Goal: Task Accomplishment & Management: Complete application form

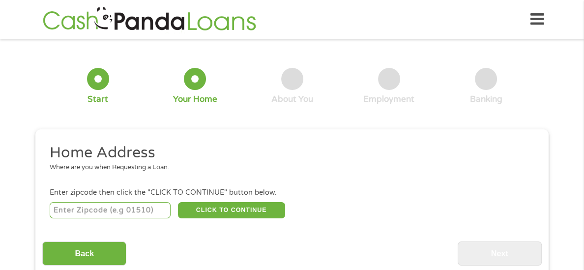
scroll to position [3, 0]
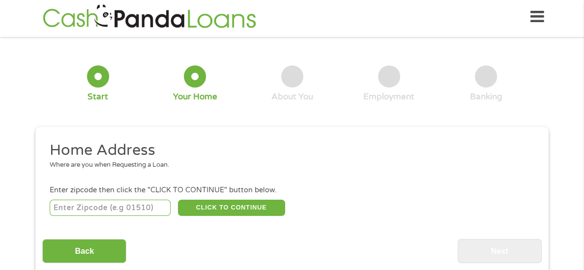
click at [140, 212] on input "number" at bounding box center [110, 207] width 121 height 17
type input "37404"
click at [221, 207] on button "CLICK TO CONTINUE" at bounding box center [231, 207] width 107 height 17
type input "37404"
type input "Chattanooga"
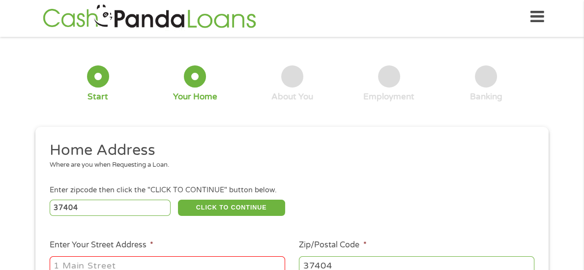
click at [428, 213] on div "37404 CLICK TO CONTINUE Please recheck your Zipcode, it seems to be Incorrect" at bounding box center [292, 207] width 484 height 20
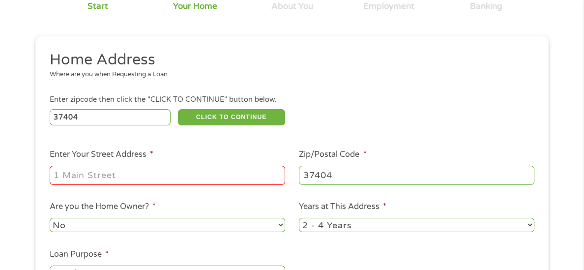
scroll to position [140, 0]
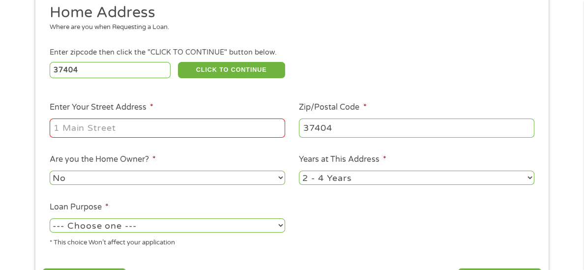
click at [129, 131] on input "Enter Your Street Address *" at bounding box center [167, 127] width 235 height 19
type input "[STREET_ADDRESS][PERSON_NAME] Apt.A"
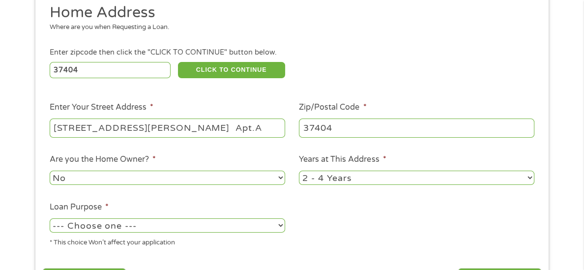
click at [517, 181] on select "1 Year or less 1 - 2 Years 2 - 4 Years Over 4 Years" at bounding box center [416, 177] width 235 height 14
select select "24months"
click at [299, 170] on select "1 Year or less 1 - 2 Years 2 - 4 Years Over 4 Years" at bounding box center [416, 177] width 235 height 14
click at [568, 199] on div "1 Start 2 Your Home 3 About You 4 Employment 5 Banking 6 This field is hidden w…" at bounding box center [292, 105] width 584 height 398
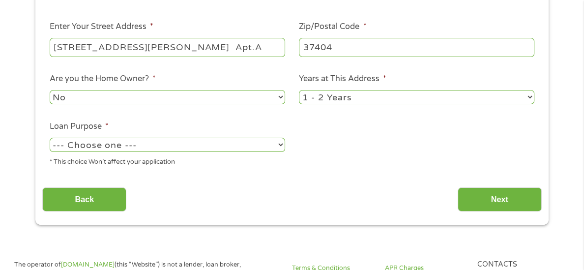
scroll to position [258, 0]
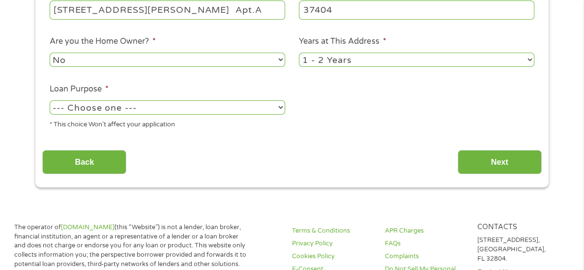
click at [278, 113] on select "--- Choose one --- Pay Bills Debt Consolidation Home Improvement Major Purchase…" at bounding box center [167, 107] width 235 height 14
select select "paybills"
click at [50, 100] on select "--- Choose one --- Pay Bills Debt Consolidation Home Improvement Major Purchase…" at bounding box center [167, 107] width 235 height 14
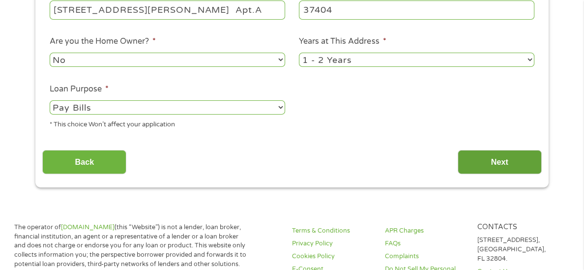
click at [486, 158] on input "Next" at bounding box center [499, 162] width 84 height 24
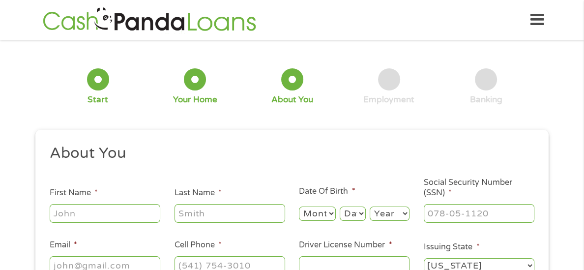
scroll to position [0, 0]
click at [150, 216] on input "First Name *" at bounding box center [105, 213] width 111 height 19
type input "Mark"
type input "[PERSON_NAME]"
type input "[EMAIL_ADDRESS][DOMAIN_NAME]"
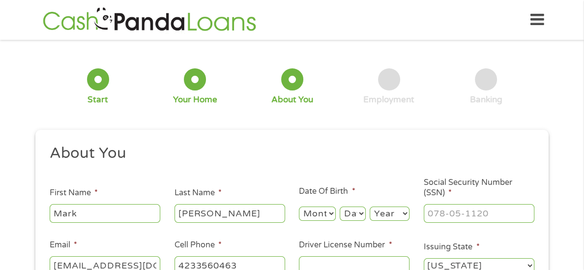
type input "[PHONE_NUMBER]"
click at [552, 182] on div "1 Start 2 Your Home 3 About You 4 Employment 5 Banking 6 This field is hidden w…" at bounding box center [292, 190] width 530 height 287
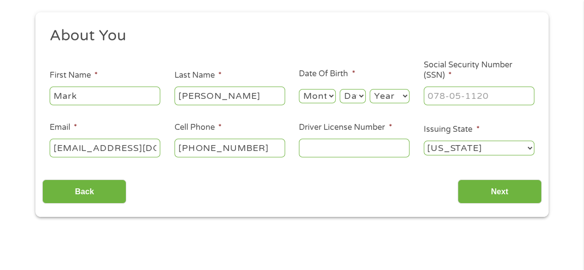
scroll to position [118, 0]
click at [330, 97] on select "Month 1 2 3 4 5 6 7 8 9 10 11 12" at bounding box center [317, 95] width 37 height 14
select select "4"
click at [299, 88] on select "Month 1 2 3 4 5 6 7 8 9 10 11 12" at bounding box center [317, 95] width 37 height 14
click at [359, 98] on select "Day 1 2 3 4 5 6 7 8 9 10 11 12 13 14 15 16 17 18 19 20 21 22 23 24 25 26 27 28 …" at bounding box center [352, 95] width 26 height 14
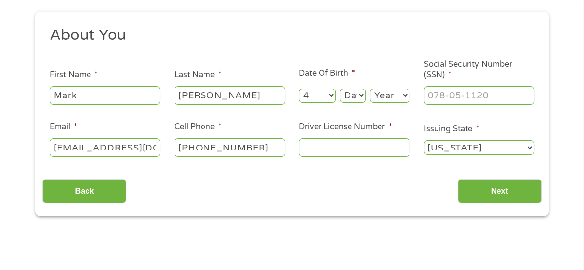
select select "17"
click at [339, 88] on select "Day 1 2 3 4 5 6 7 8 9 10 11 12 13 14 15 16 17 18 19 20 21 22 23 24 25 26 27 28 …" at bounding box center [352, 95] width 26 height 14
click at [403, 93] on select "Year [DATE] 2006 2005 2004 2003 2002 2001 2000 1999 1998 1997 1996 1995 1994 19…" at bounding box center [389, 95] width 40 height 14
select select "1965"
click at [369, 88] on select "Year [DATE] 2006 2005 2004 2003 2002 2001 2000 1999 1998 1997 1996 1995 1994 19…" at bounding box center [389, 95] width 40 height 14
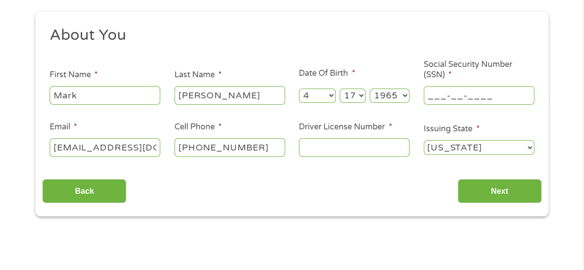
click at [448, 92] on input "___-__-____" at bounding box center [478, 95] width 111 height 19
type input "412-31-5693"
click at [334, 150] on input "Driver License Number *" at bounding box center [354, 147] width 111 height 19
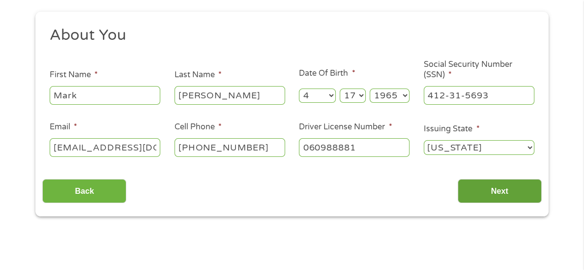
type input "060988881"
click at [514, 189] on input "Next" at bounding box center [499, 191] width 84 height 24
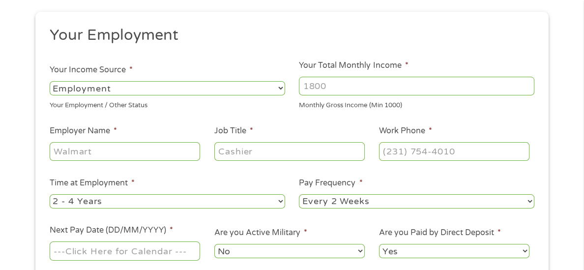
scroll to position [0, 0]
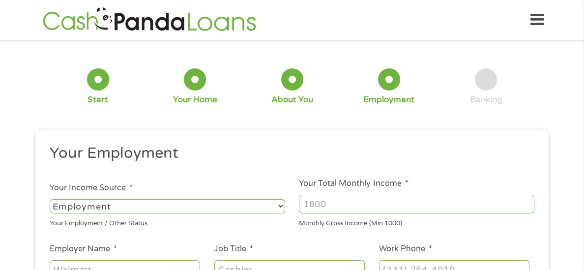
click at [317, 202] on input "Your Total Monthly Income *" at bounding box center [416, 204] width 235 height 19
type input "1500"
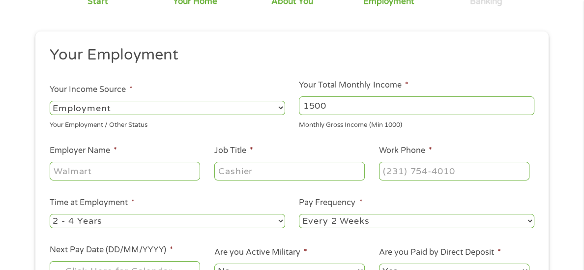
scroll to position [138, 0]
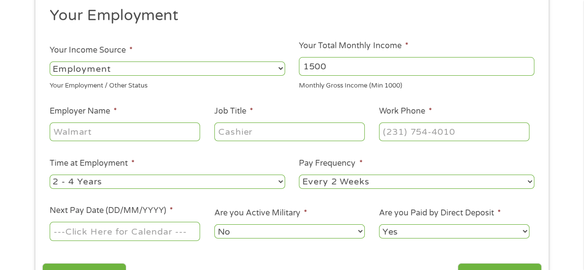
click at [179, 130] on input "Employer Name *" at bounding box center [125, 131] width 150 height 19
click at [132, 122] on input "F" at bounding box center [125, 131] width 150 height 19
type input "e"
type input "FedEx ground"
click at [234, 133] on input "Job Title *" at bounding box center [289, 131] width 150 height 19
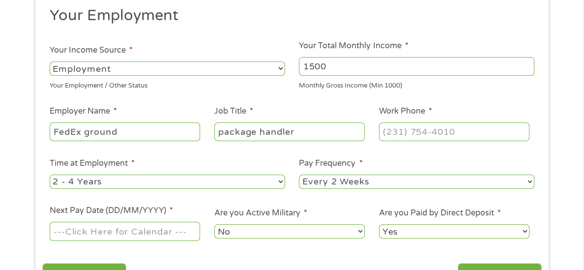
type input "package handler"
click at [395, 131] on input "(___) ___-____" at bounding box center [454, 131] width 150 height 19
type input "[PHONE_NUMBER]"
click at [278, 184] on select "--- Choose one --- 1 Year or less 1 - 2 Years 2 - 4 Years Over 4 Years" at bounding box center [167, 181] width 235 height 14
select select "60months"
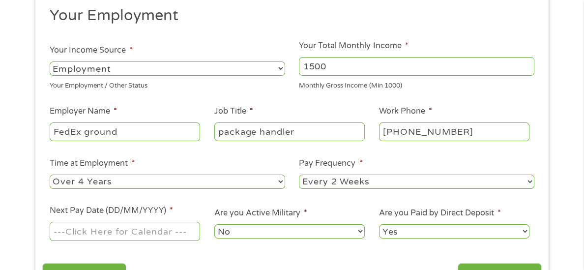
click at [50, 174] on select "--- Choose one --- 1 Year or less 1 - 2 Years 2 - 4 Years Over 4 Years" at bounding box center [167, 181] width 235 height 14
click at [533, 183] on select "--- Choose one --- Every 2 Weeks Every Week Monthly Semi-Monthly" at bounding box center [416, 181] width 235 height 14
select select "weekly"
click at [299, 174] on select "--- Choose one --- Every 2 Weeks Every Week Monthly Semi-Monthly" at bounding box center [416, 181] width 235 height 14
click at [562, 171] on div "1 Start 2 Your Home 3 About You 4 Employment 5 Banking 6 This field is hidden w…" at bounding box center [292, 104] width 584 height 390
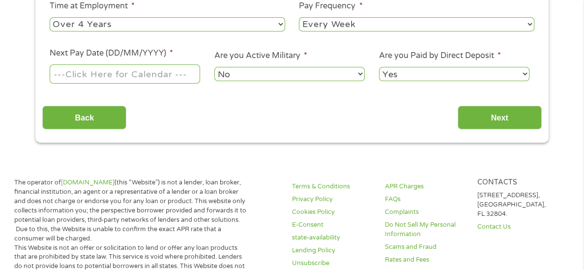
scroll to position [314, 0]
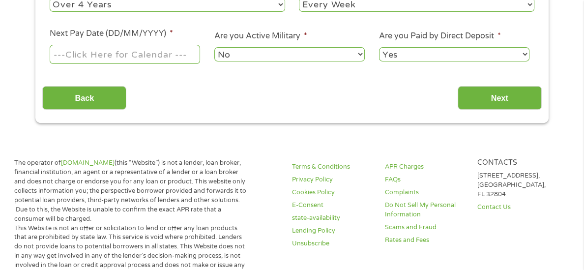
click at [151, 57] on input "Next Pay Date (DD/MM/YYYY) *" at bounding box center [125, 54] width 150 height 19
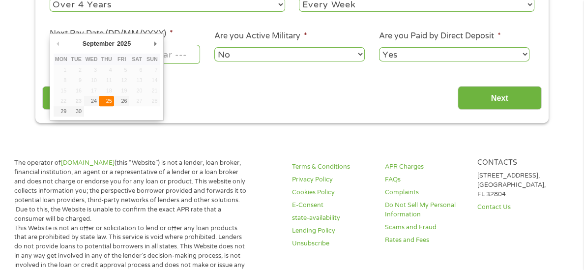
type input "[DATE]"
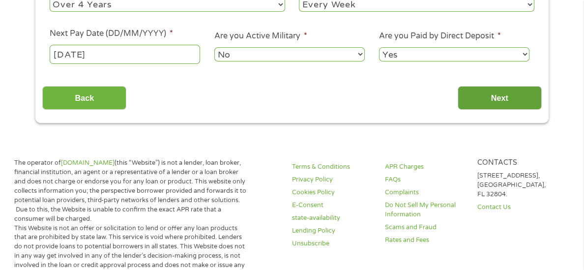
click at [486, 103] on input "Next" at bounding box center [499, 98] width 84 height 24
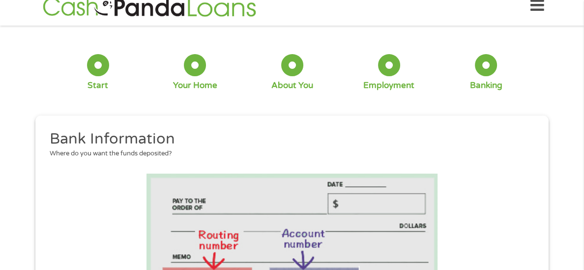
scroll to position [0, 0]
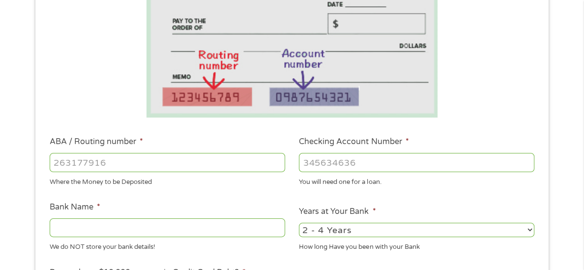
scroll to position [196, 0]
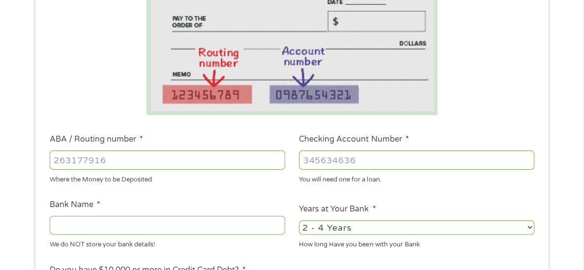
click at [219, 155] on input "ABA / Routing number *" at bounding box center [167, 159] width 235 height 19
type input "061101375"
type input "REGIONS BANK"
type input "0"
type input "061101375"
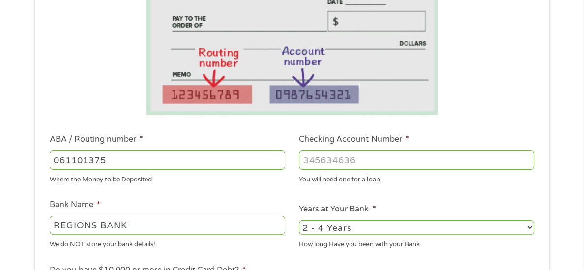
click at [357, 158] on input "Checking Account Number *" at bounding box center [416, 159] width 235 height 19
click at [354, 183] on div "You will need one for a loan." at bounding box center [416, 177] width 235 height 13
click at [339, 229] on select "2 - 4 Years 6 - 12 Months 1 - 2 Years Over 4 Years" at bounding box center [416, 227] width 235 height 14
click at [479, 128] on ul "Bank Information Where do you want the funds deposited? ABA / Routing number * …" at bounding box center [291, 187] width 499 height 480
click at [326, 164] on input "03" at bounding box center [416, 159] width 235 height 19
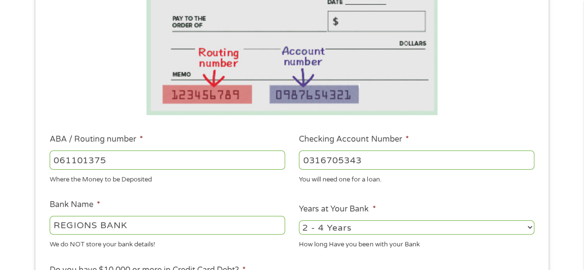
type input "0316705343"
click at [551, 193] on div "1 Start 2 Your Home 3 About You 4 Employment 5 Banking 6 This field is hidden w…" at bounding box center [292, 164] width 530 height 629
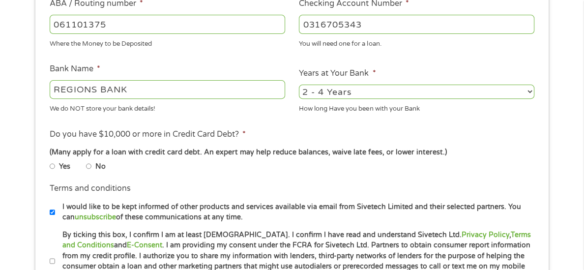
scroll to position [334, 0]
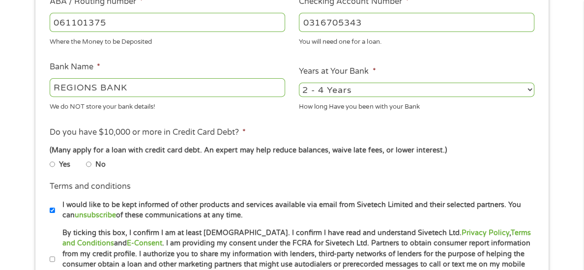
click at [530, 88] on select "2 - 4 Years 6 - 12 Months 1 - 2 Years Over 4 Years" at bounding box center [416, 90] width 235 height 14
select select "60months"
click at [299, 83] on select "2 - 4 Years 6 - 12 Months 1 - 2 Years Over 4 Years" at bounding box center [416, 90] width 235 height 14
click at [566, 142] on div "1 Start 2 Your Home 3 About You 4 Employment 5 Banking 6 This field is hidden w…" at bounding box center [292, 27] width 584 height 629
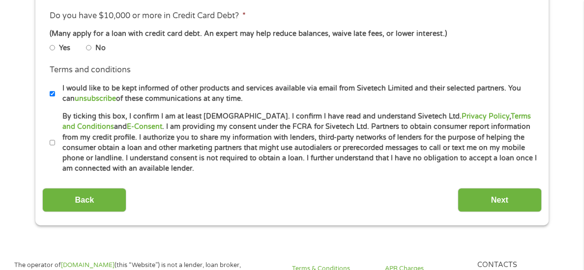
scroll to position [452, 0]
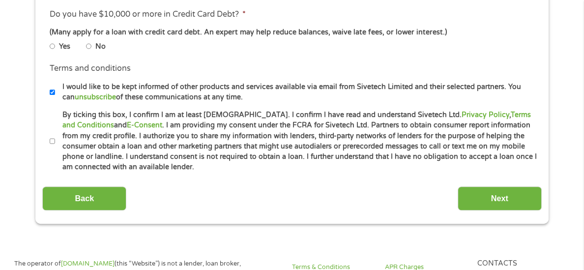
click at [82, 114] on label "By ticking this box, I confirm I am at least [DEMOGRAPHIC_DATA]. I confirm I ha…" at bounding box center [296, 141] width 482 height 63
click at [56, 138] on input "By ticking this box, I confirm I am at least [DEMOGRAPHIC_DATA]. I confirm I ha…" at bounding box center [53, 141] width 6 height 6
checkbox input "true"
click at [481, 192] on input "Next" at bounding box center [499, 198] width 84 height 24
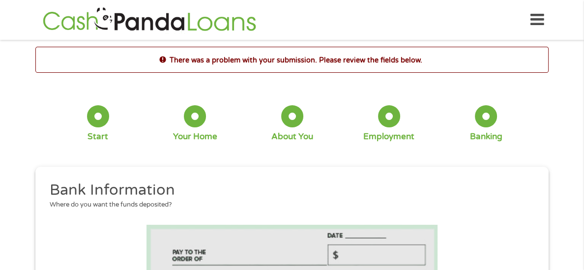
scroll to position [0, 0]
click at [530, 134] on div "5 Banking" at bounding box center [485, 123] width 97 height 37
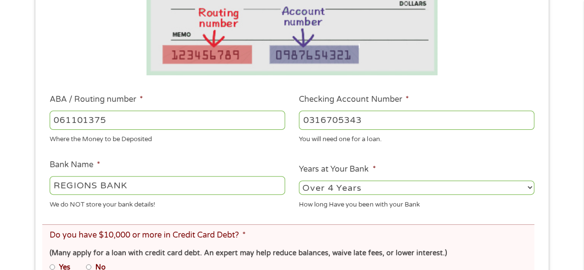
scroll to position [275, 0]
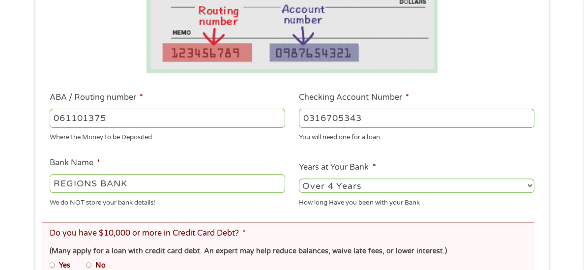
click at [563, 143] on div "There was a problem with your submission. Please review the fields below. 1 Sta…" at bounding box center [292, 116] width 584 height 688
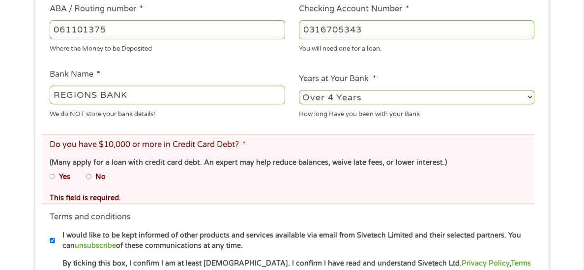
scroll to position [373, 0]
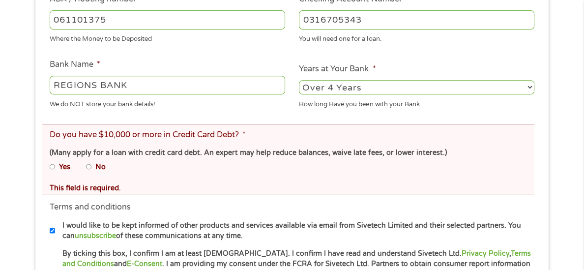
click at [89, 167] on input "No" at bounding box center [89, 167] width 6 height 6
radio input "true"
click at [556, 168] on div "There was a problem with your submission. Please review the fields below. 1 Sta…" at bounding box center [292, 17] width 530 height 688
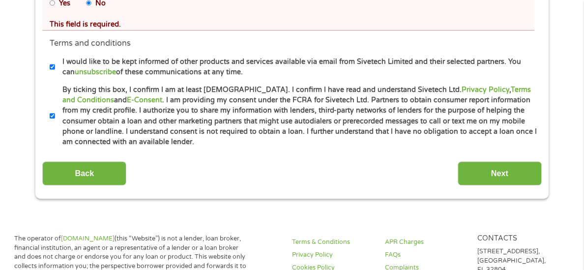
scroll to position [589, 0]
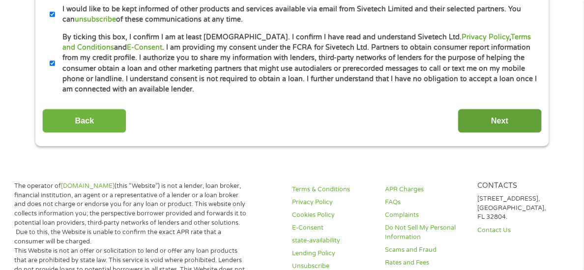
click at [509, 113] on input "Next" at bounding box center [499, 121] width 84 height 24
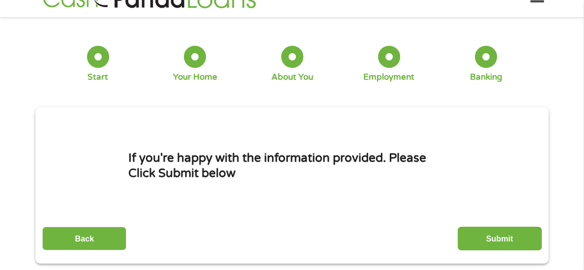
scroll to position [0, 0]
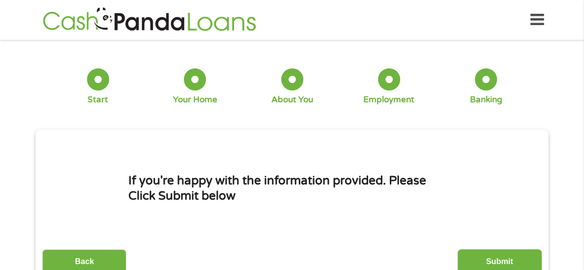
click at [563, 187] on div "1 Start 2 Your Home 3 About You 4 Employment 5 Banking 6 This field is hidden w…" at bounding box center [292, 166] width 584 height 239
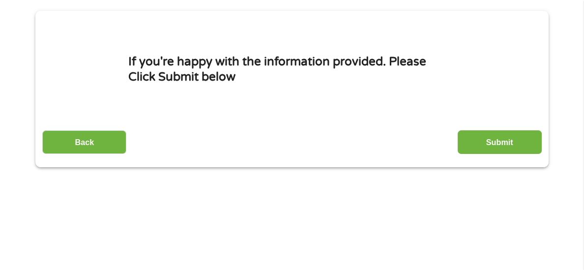
scroll to position [118, 0]
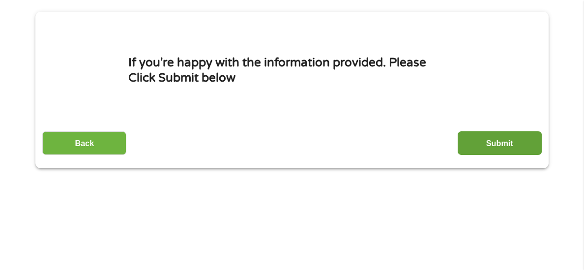
click at [499, 137] on input "Submit" at bounding box center [499, 143] width 84 height 24
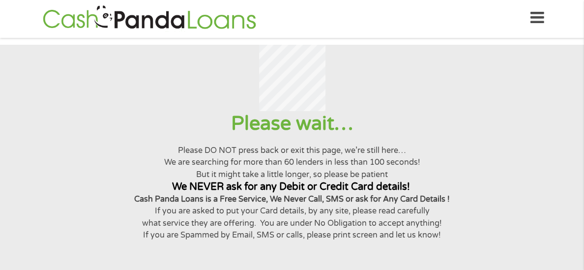
scroll to position [0, 0]
